Goal: Transaction & Acquisition: Book appointment/travel/reservation

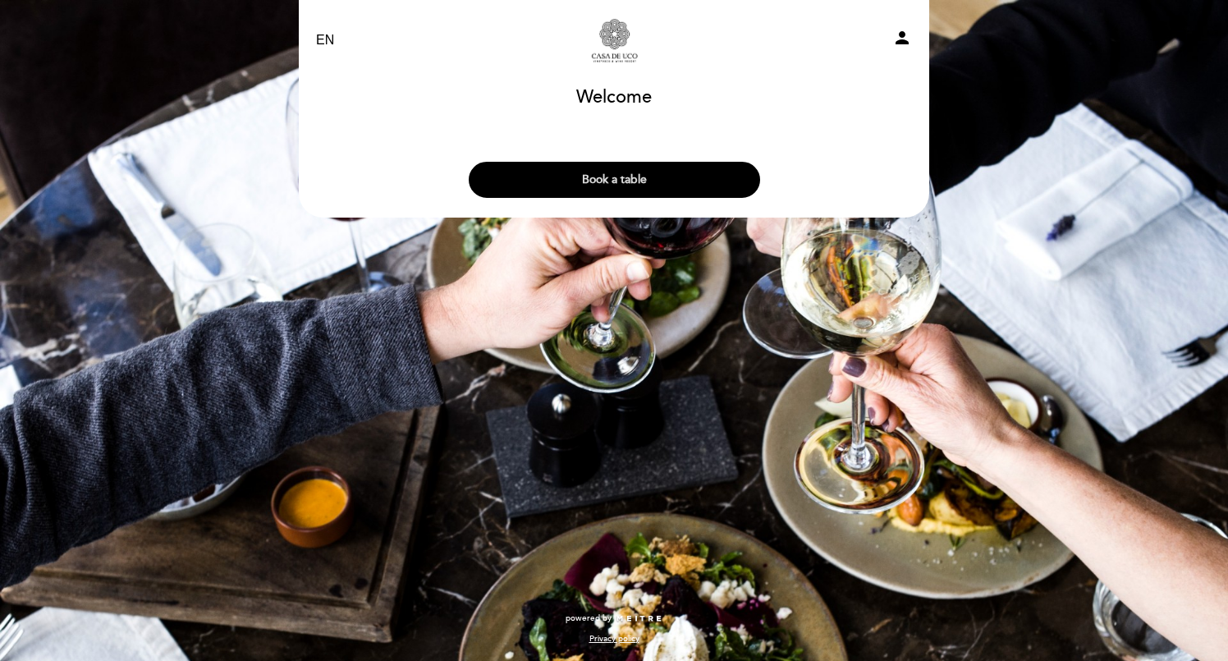
click at [623, 186] on button "Book a table" at bounding box center [614, 180] width 291 height 36
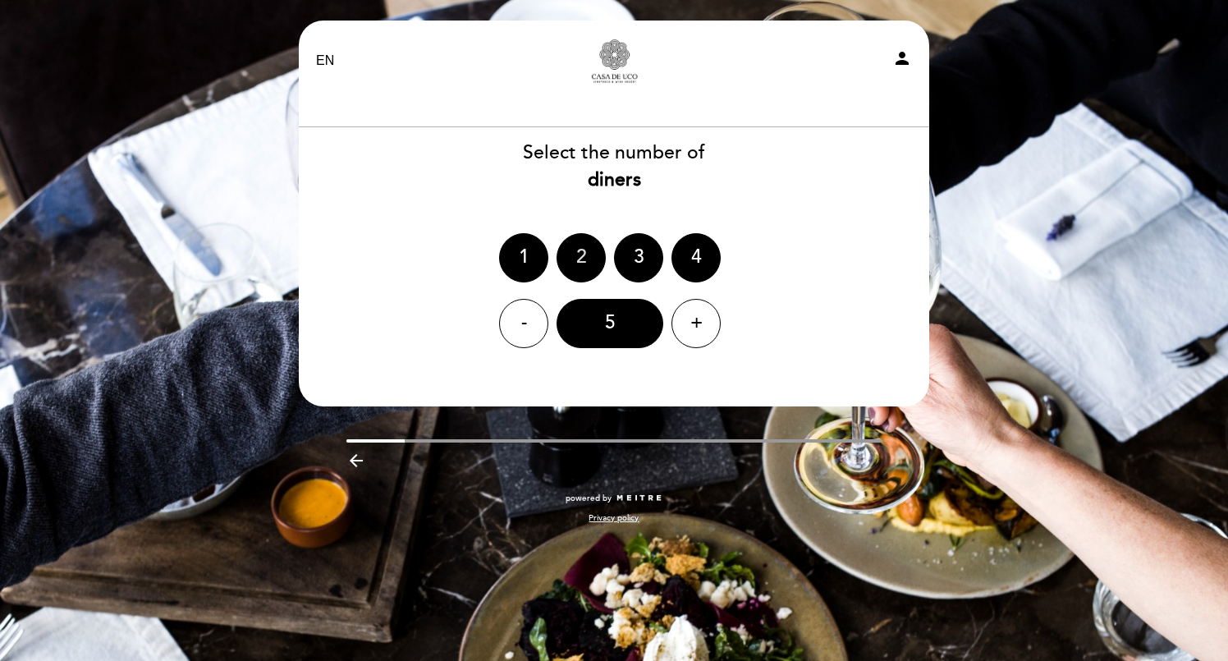
click at [584, 254] on div "2" at bounding box center [581, 257] width 49 height 49
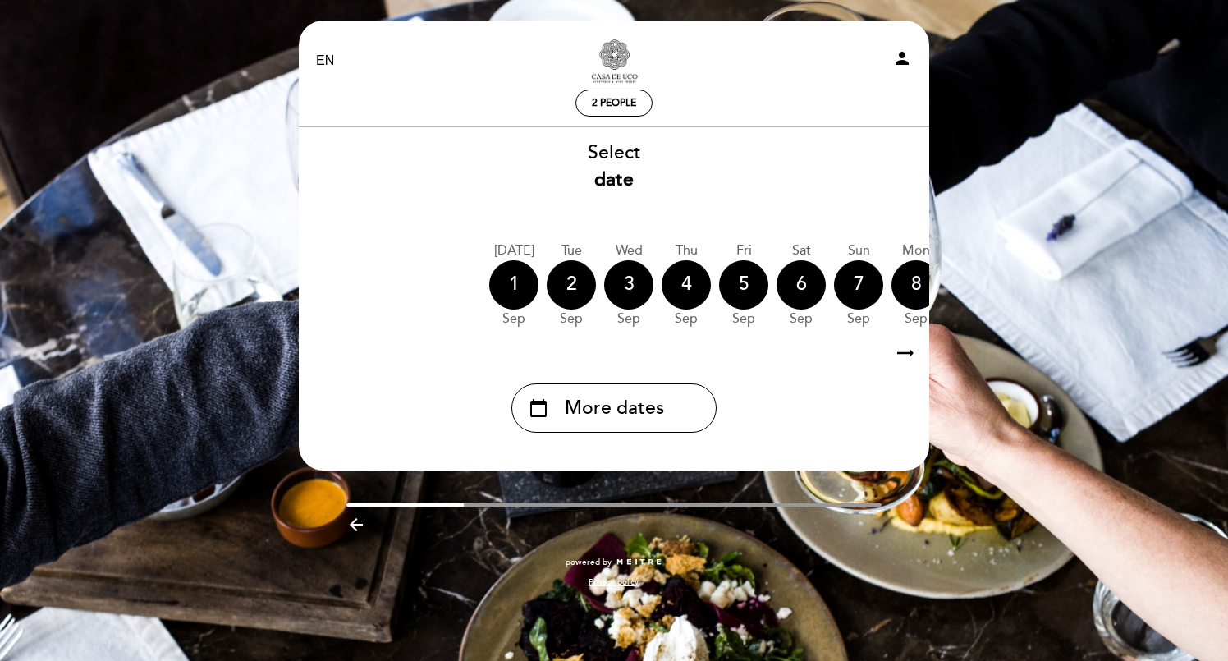
click at [909, 353] on icon "arrow_right_alt" at bounding box center [905, 353] width 25 height 35
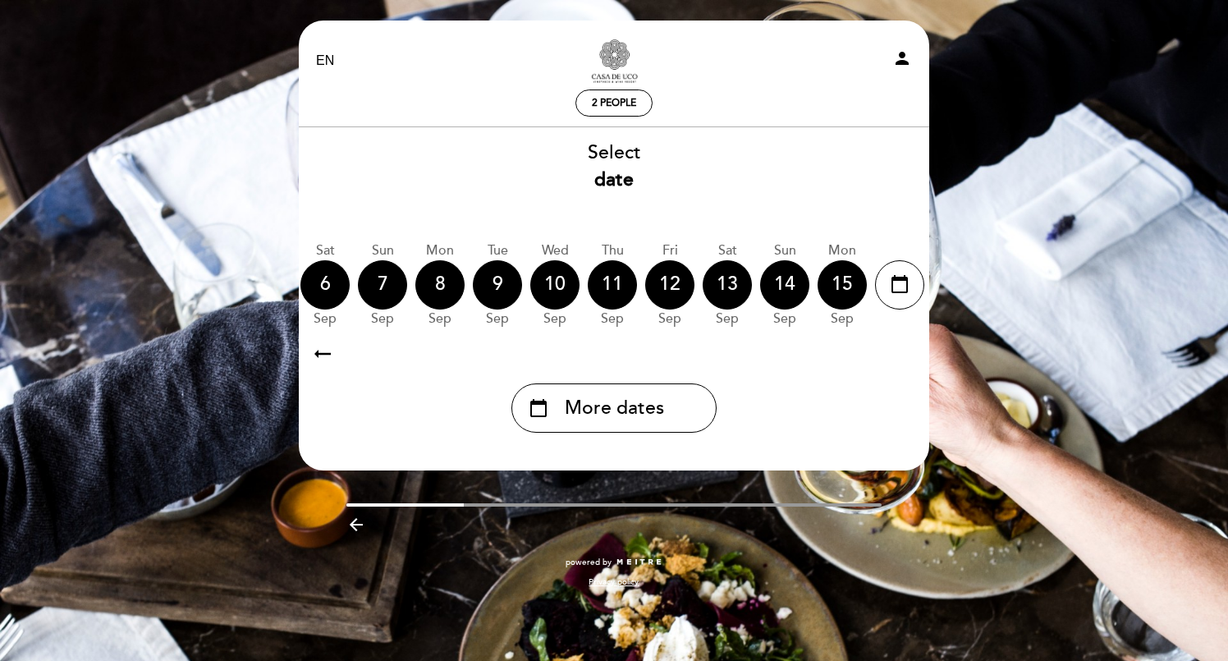
scroll to position [0, 479]
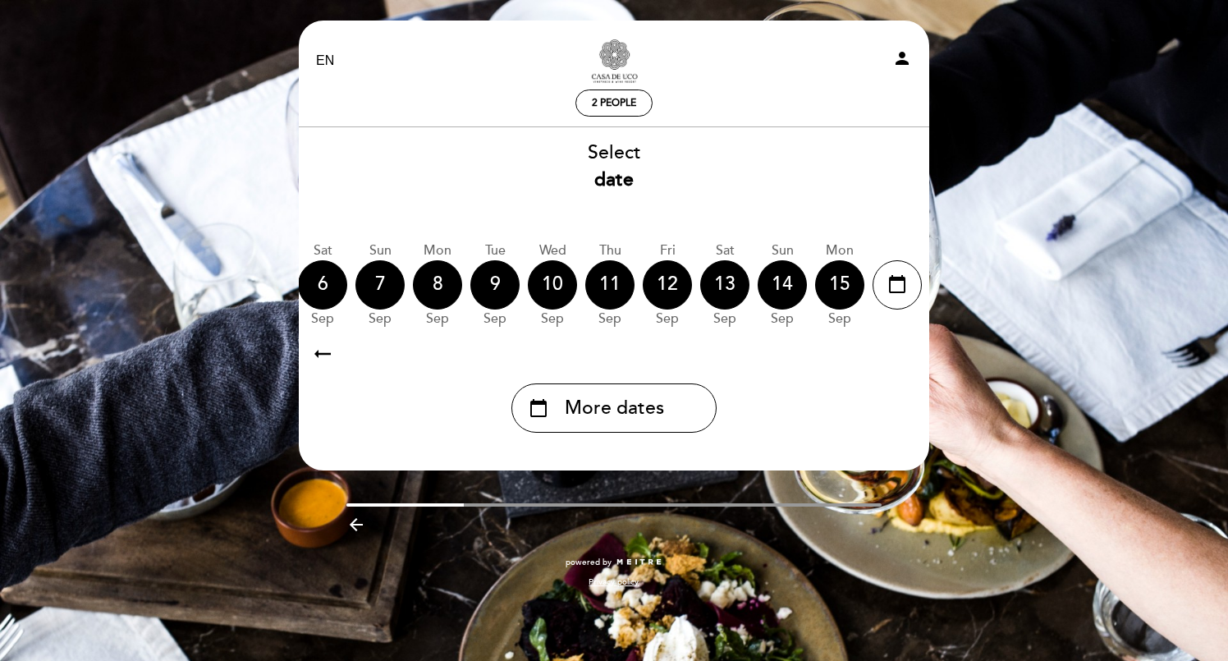
click at [909, 353] on icon "arrow_right_alt" at bounding box center [905, 353] width 25 height 35
click at [539, 413] on icon "calendar_today" at bounding box center [539, 408] width 20 height 28
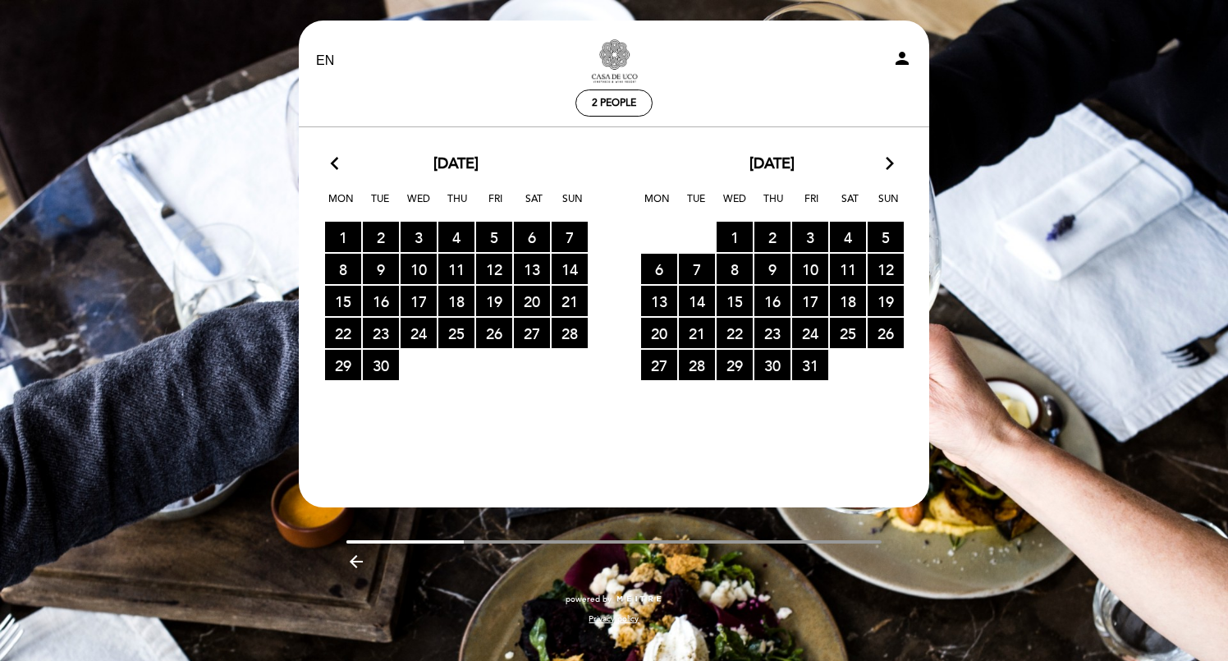
click at [890, 165] on icon "arrow_forward_ios" at bounding box center [889, 164] width 15 height 21
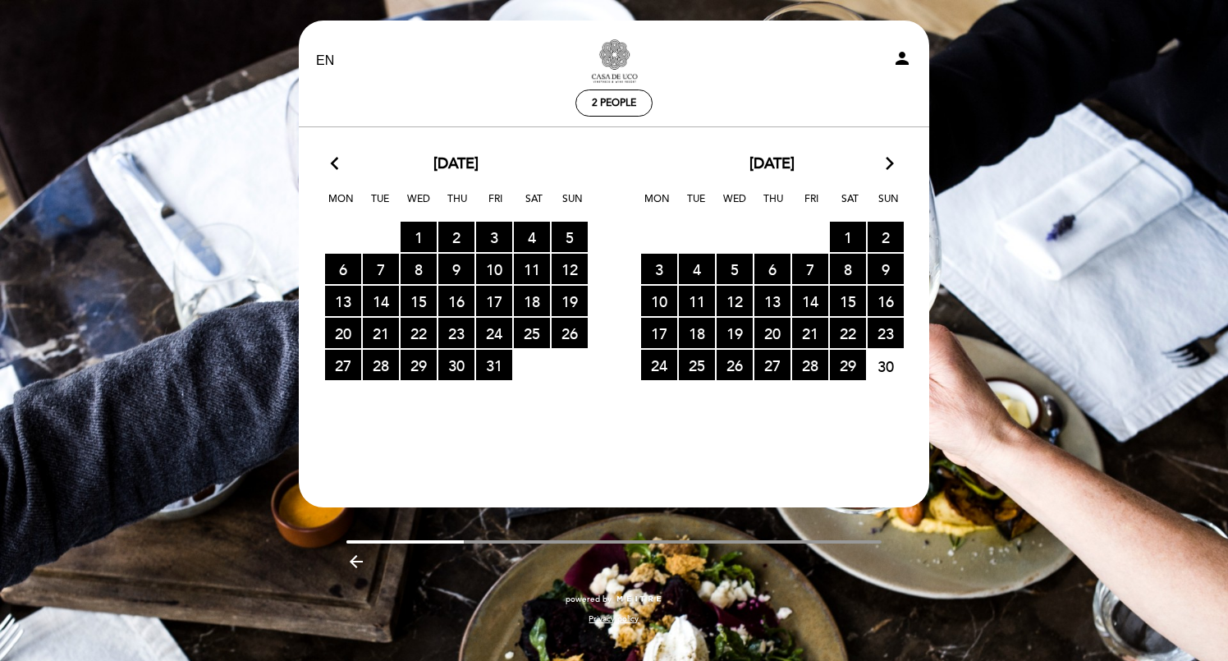
click at [890, 165] on icon "arrow_forward_ios" at bounding box center [889, 164] width 15 height 21
click at [887, 165] on icon "arrow_forward_ios" at bounding box center [889, 164] width 15 height 21
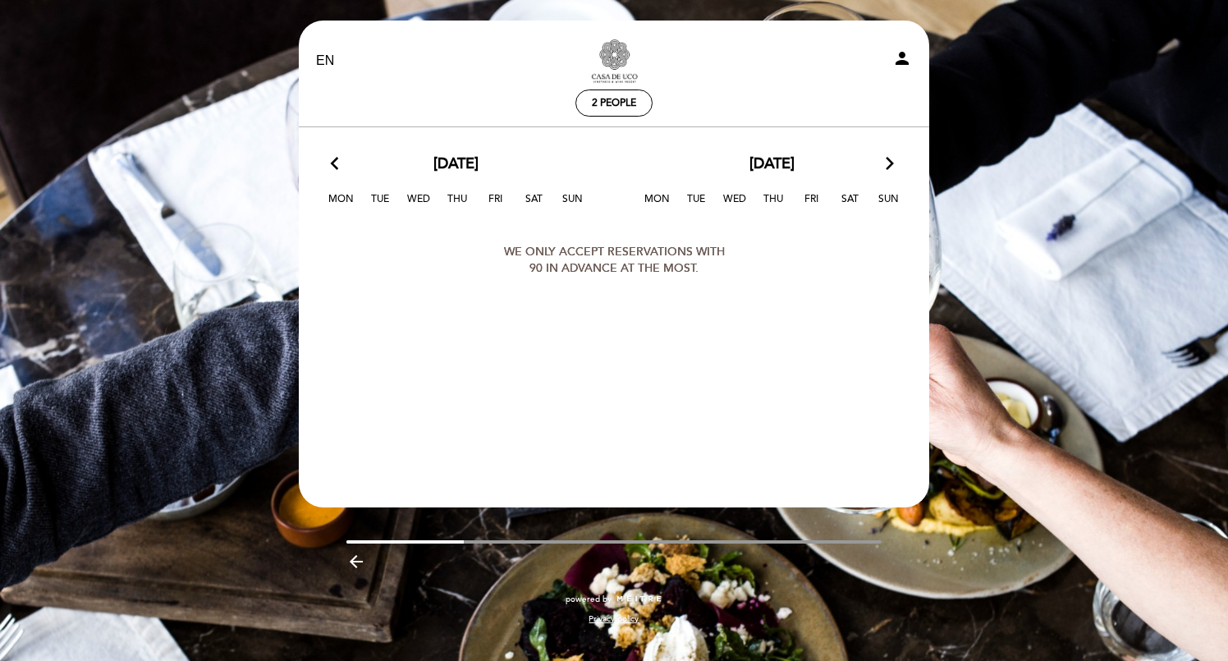
click at [337, 161] on icon "arrow_back_ios" at bounding box center [338, 164] width 15 height 21
